Goal: Task Accomplishment & Management: Complete application form

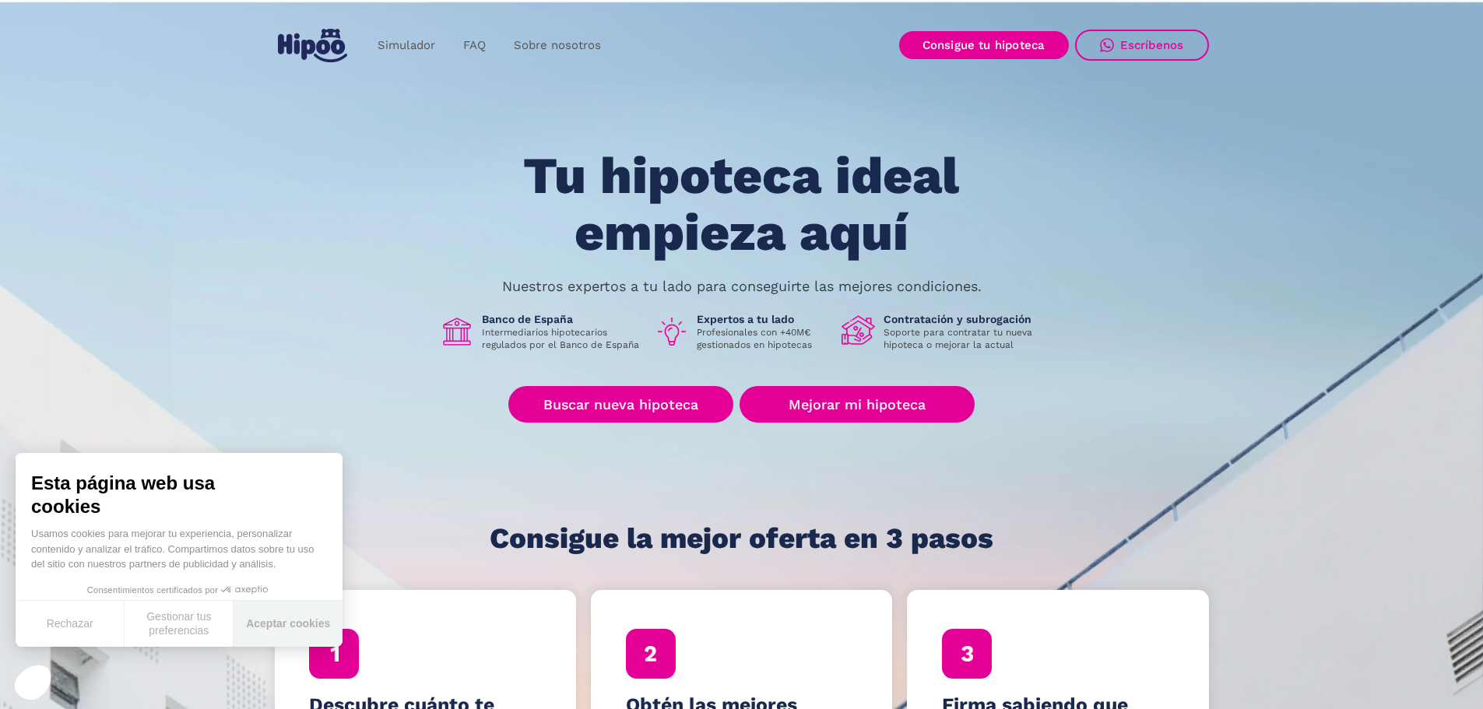
drag, startPoint x: 297, startPoint y: 627, endPoint x: 366, endPoint y: 620, distance: 68.9
click at [298, 627] on button "Aceptar cookies" at bounding box center [288, 624] width 109 height 46
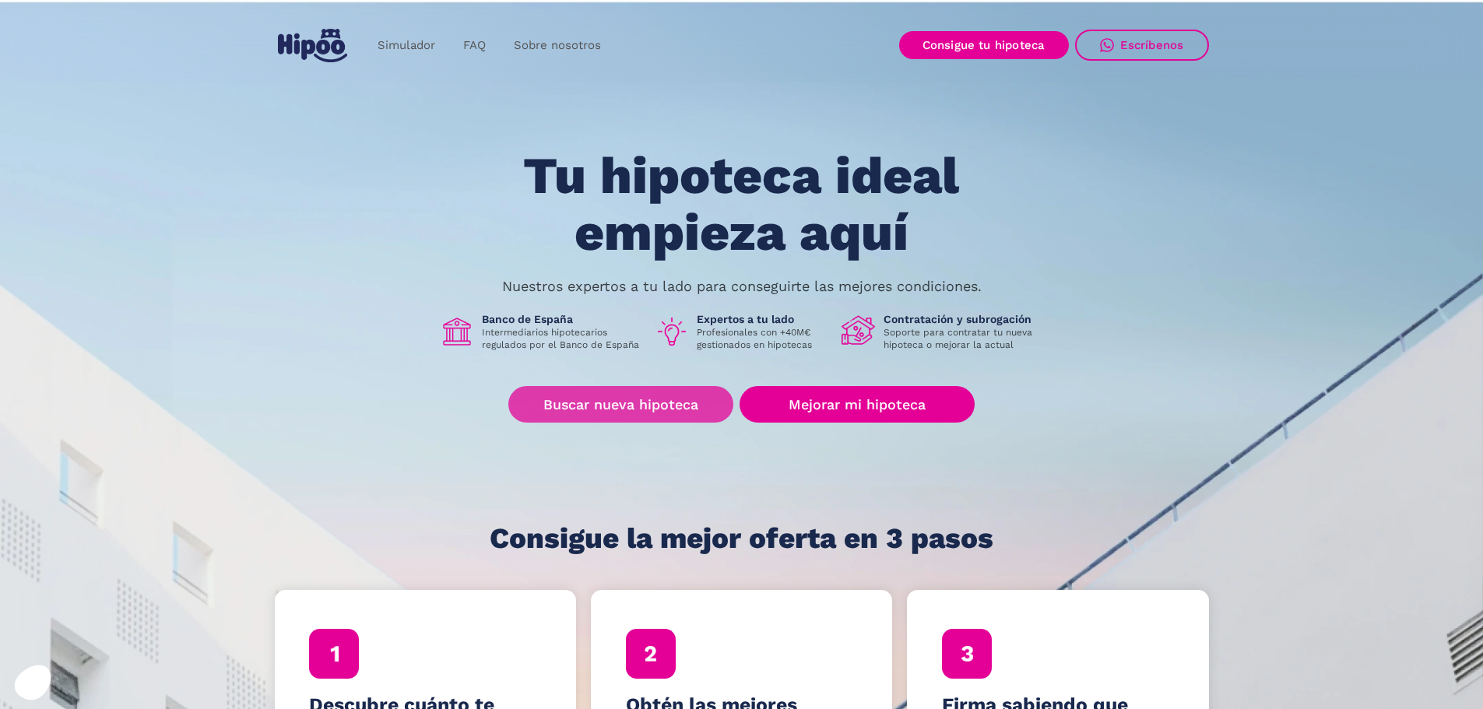
click at [706, 399] on link "Buscar nueva hipoteca" at bounding box center [620, 404] width 225 height 37
click at [641, 406] on link "Buscar nueva hipoteca" at bounding box center [620, 404] width 225 height 37
